Goal: Transaction & Acquisition: Purchase product/service

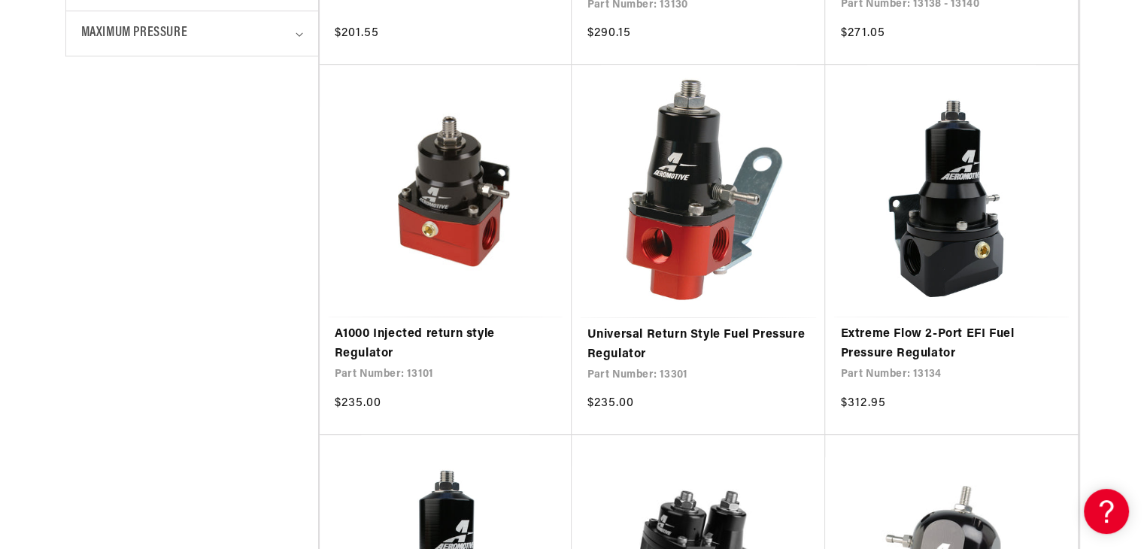
drag, startPoint x: 0, startPoint y: 0, endPoint x: 299, endPoint y: 376, distance: 480.5
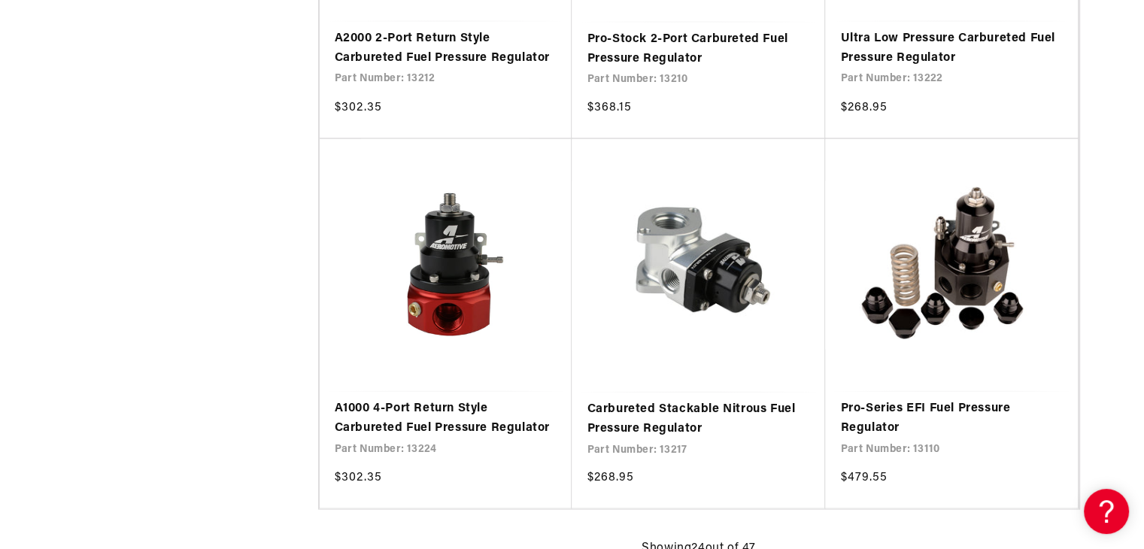
scroll to position [3037, 0]
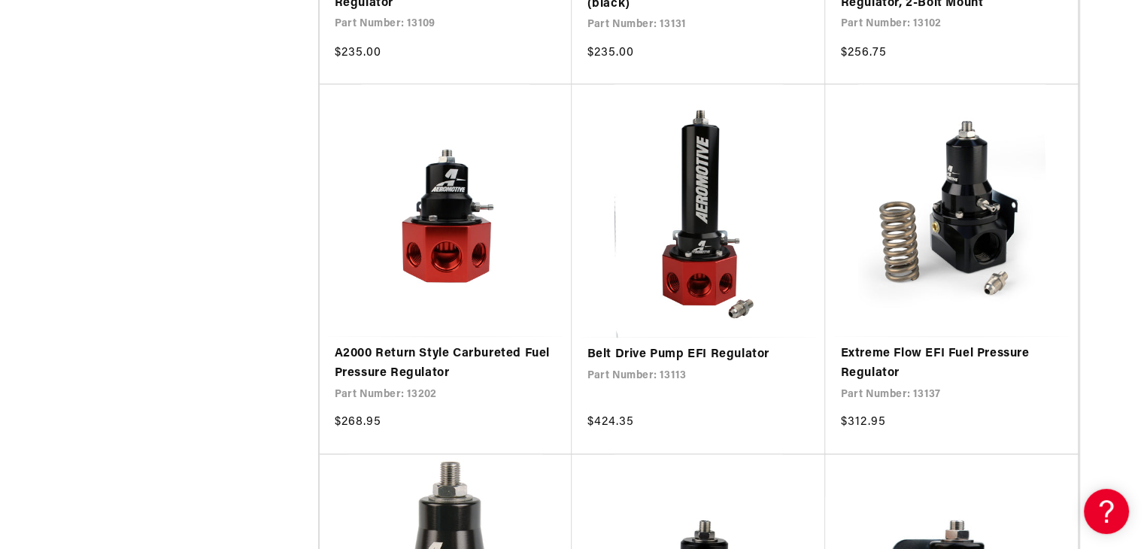
scroll to position [1865, 0]
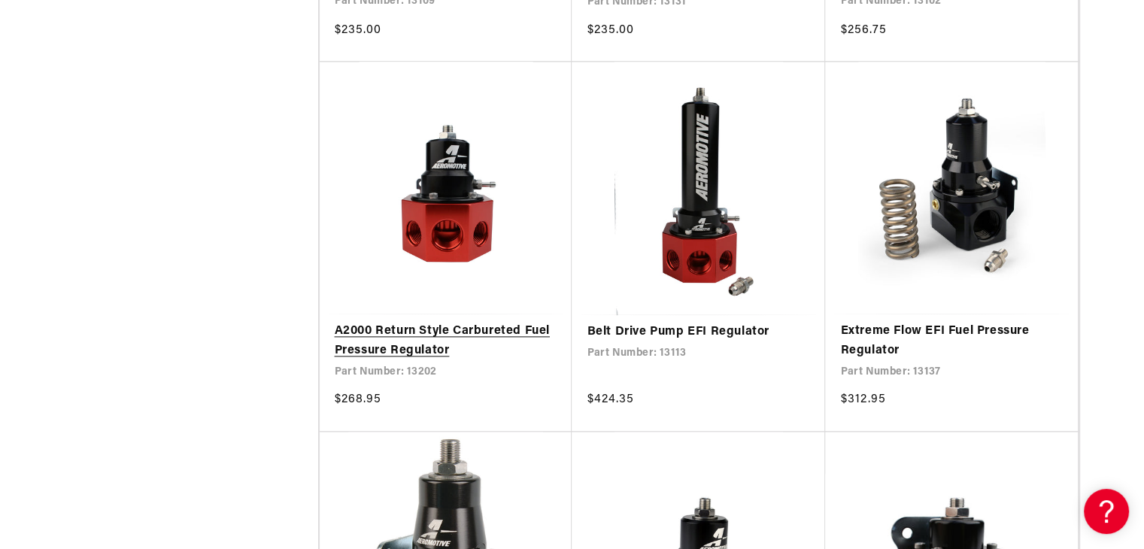
click at [426, 322] on link "A2000 Return Style Carbureted Fuel Pressure Regulator" at bounding box center [446, 341] width 223 height 38
click at [503, 322] on link "A2000 Return Style Carbureted Fuel Pressure Regulator" at bounding box center [446, 341] width 223 height 38
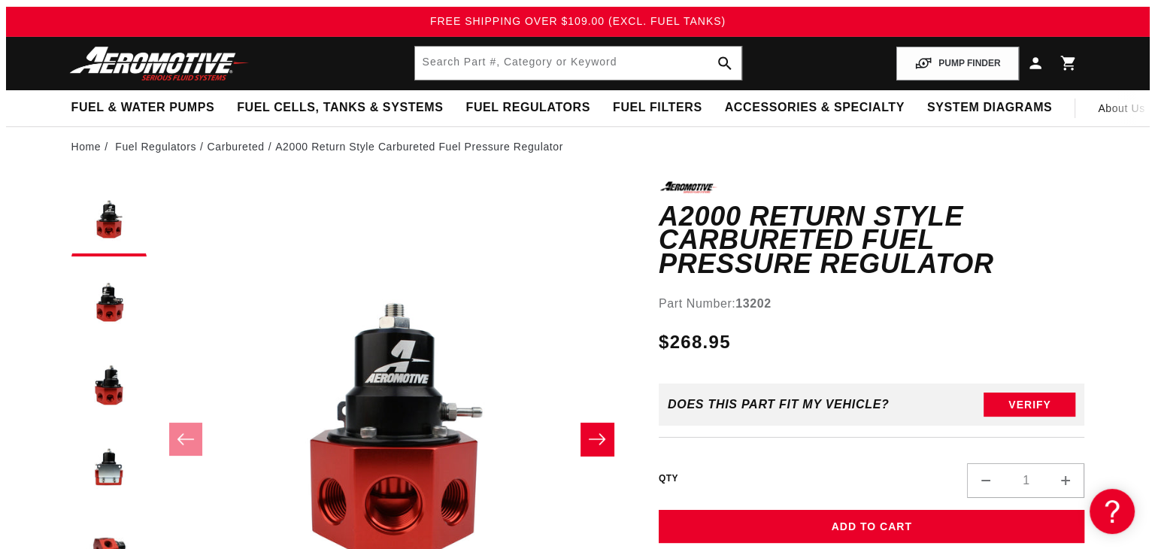
scroll to position [30, 0]
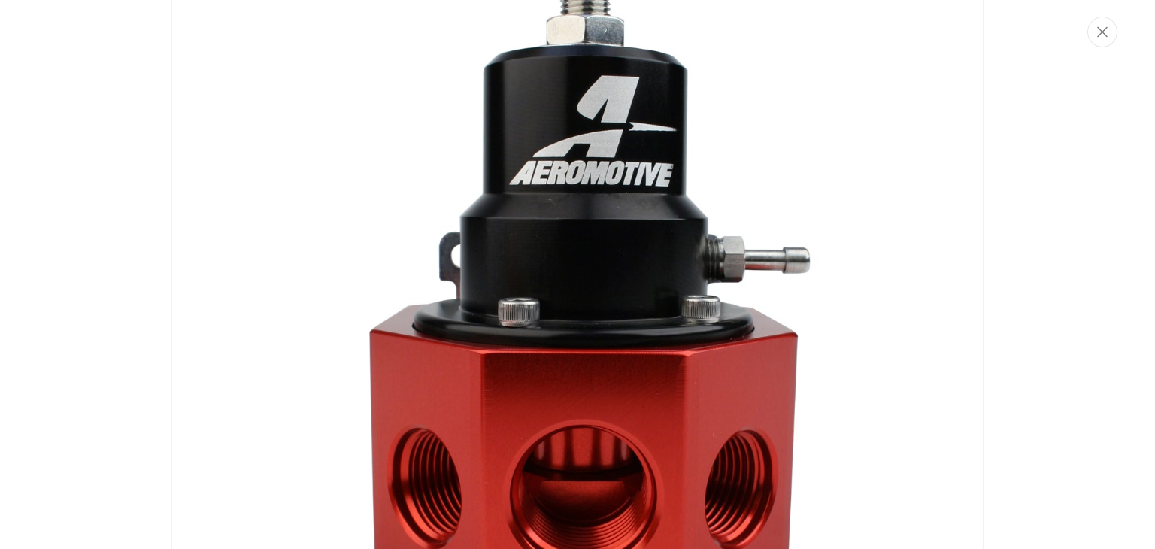
scroll to position [349, 0]
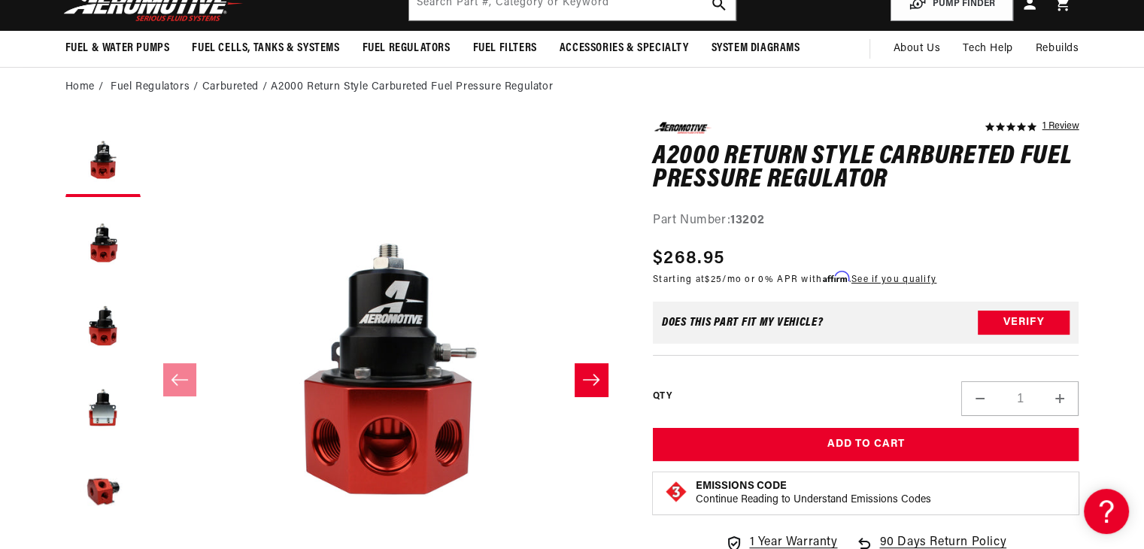
scroll to position [120, 0]
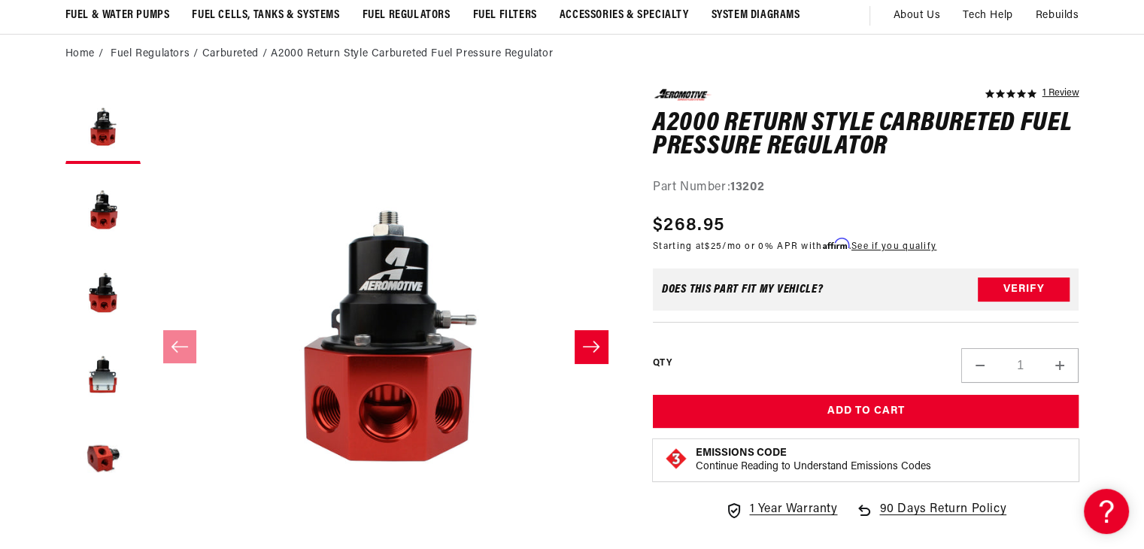
click at [595, 342] on icon "Slide right" at bounding box center [591, 346] width 18 height 15
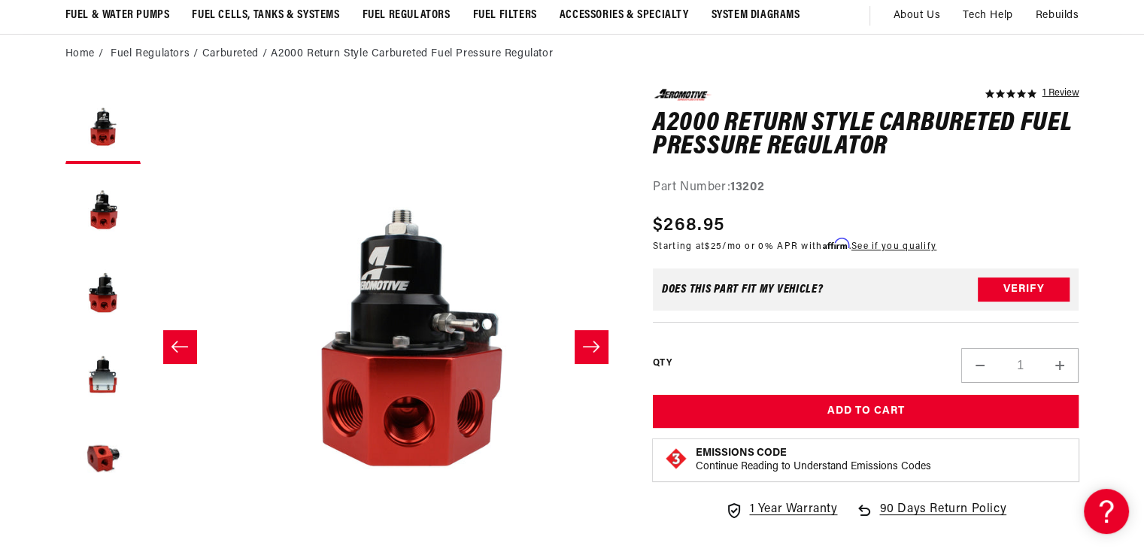
scroll to position [0, 474]
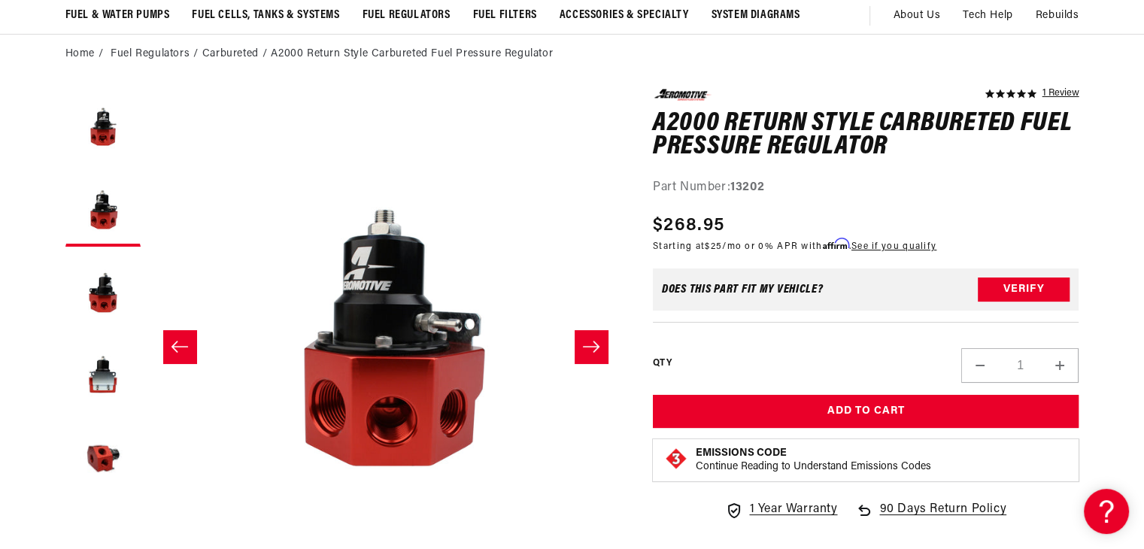
click at [595, 342] on icon "Slide right" at bounding box center [591, 346] width 18 height 15
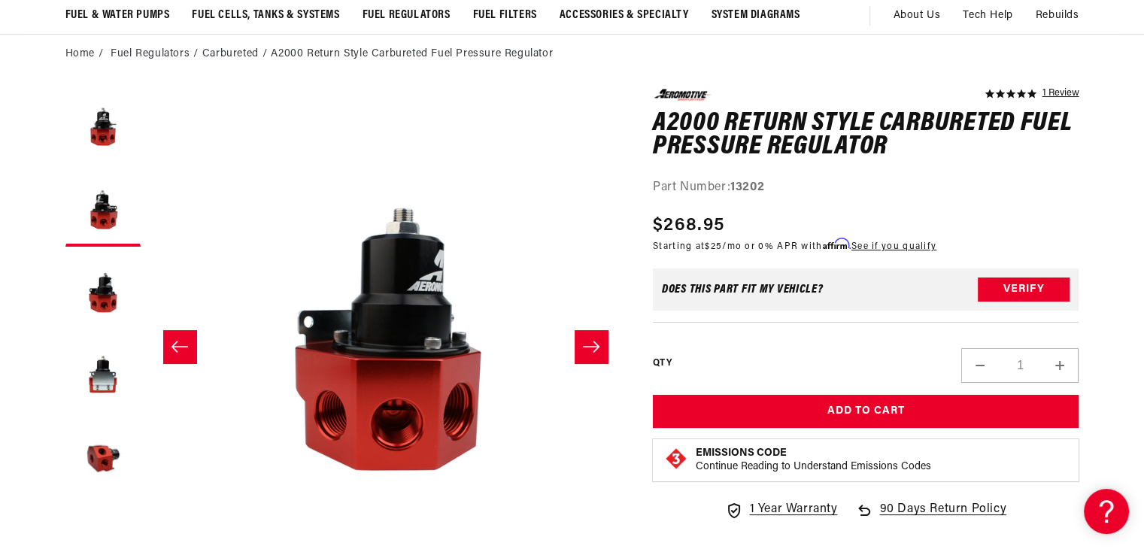
scroll to position [0, 950]
click at [595, 342] on icon "Slide right" at bounding box center [591, 346] width 18 height 15
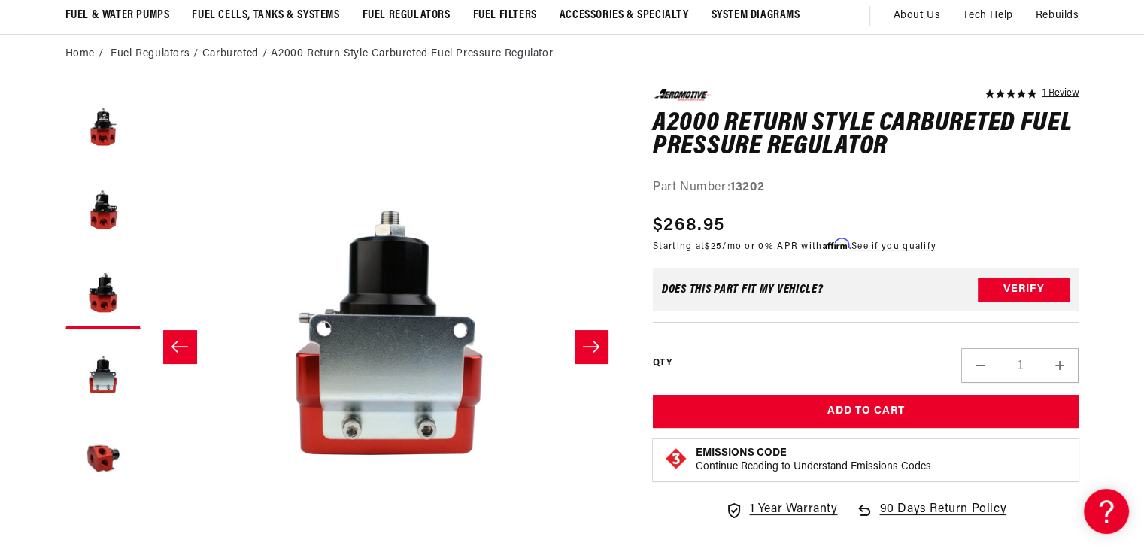
scroll to position [0, 1424]
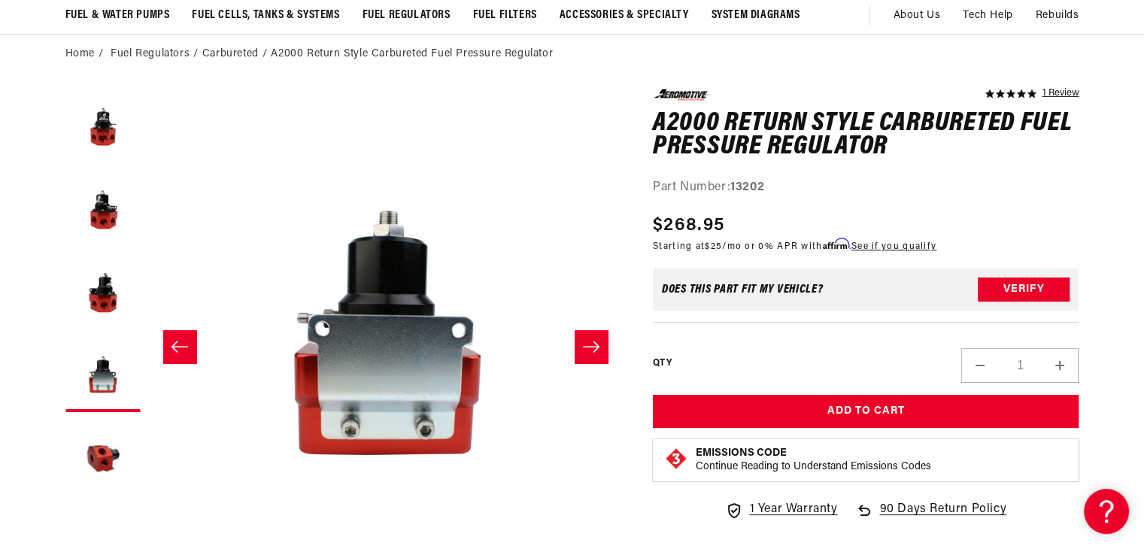
click at [595, 342] on icon "Slide right" at bounding box center [591, 346] width 18 height 15
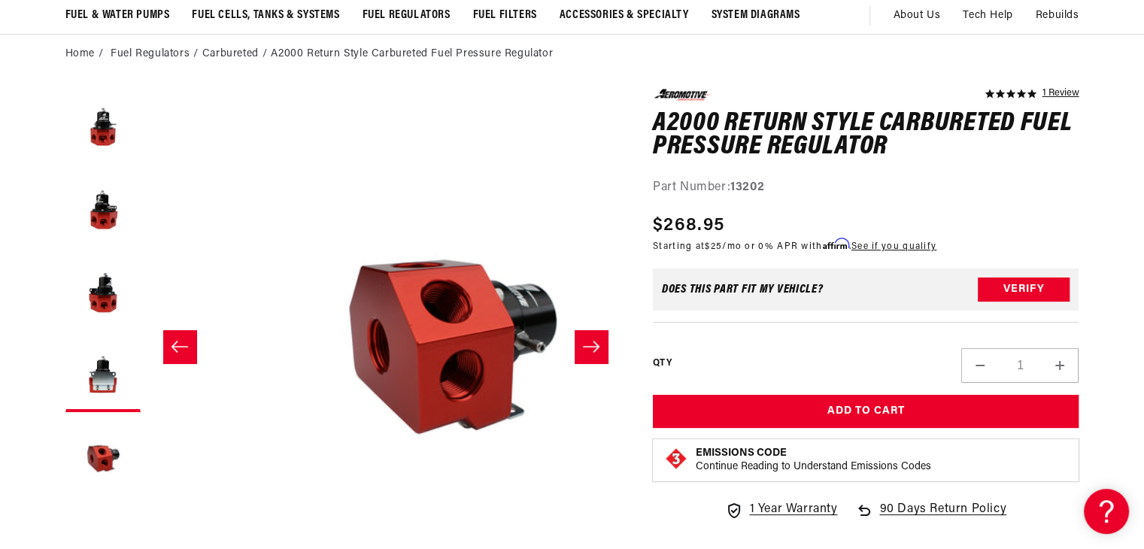
scroll to position [0, 1898]
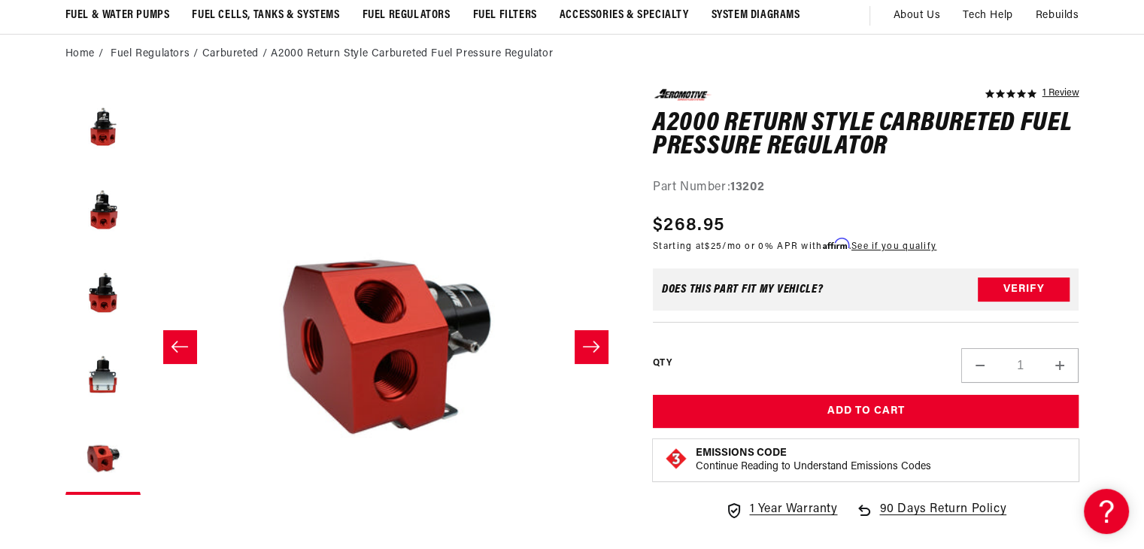
click at [595, 342] on icon "Slide right" at bounding box center [591, 346] width 18 height 15
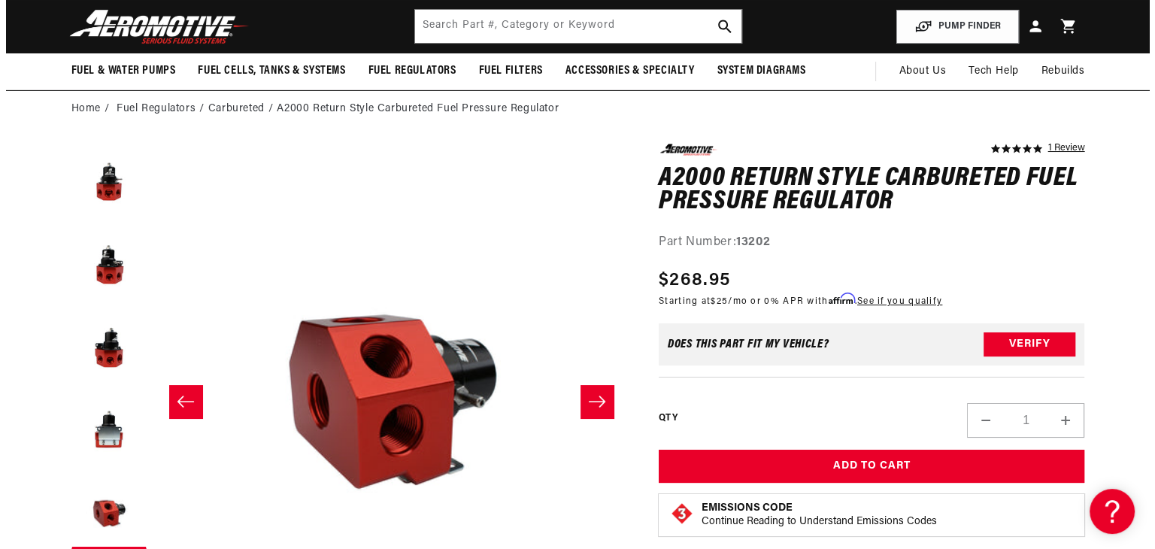
scroll to position [0, 0]
